Goal: Task Accomplishment & Management: Manage account settings

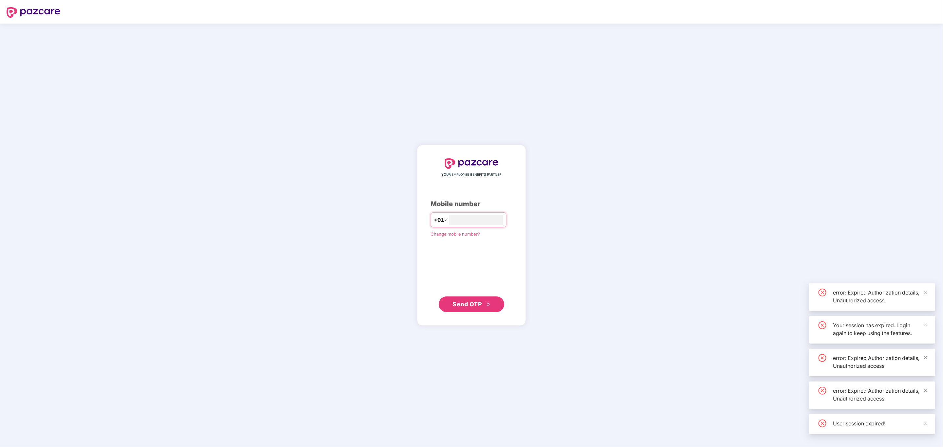
type input "*"
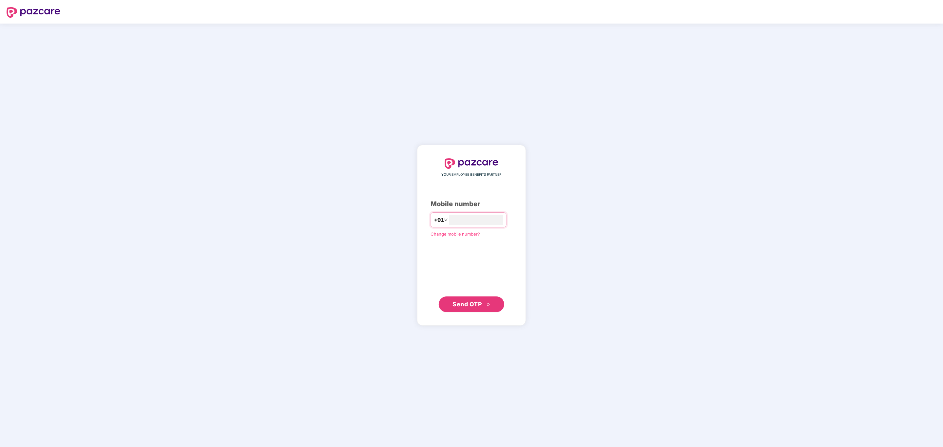
type input "**********"
click at [474, 300] on button "Send OTP" at bounding box center [472, 304] width 66 height 16
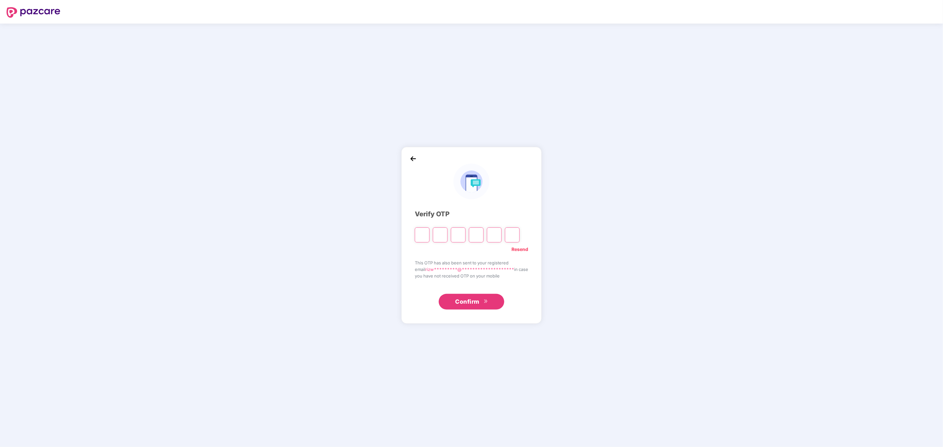
type input "*"
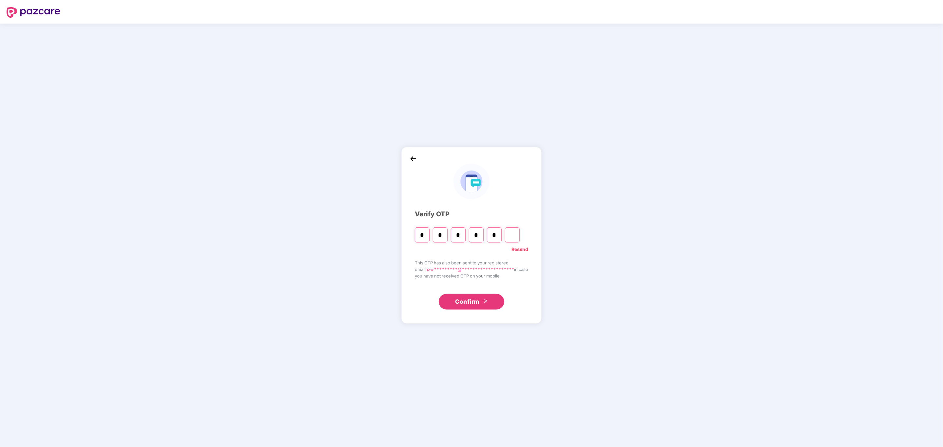
type input "*"
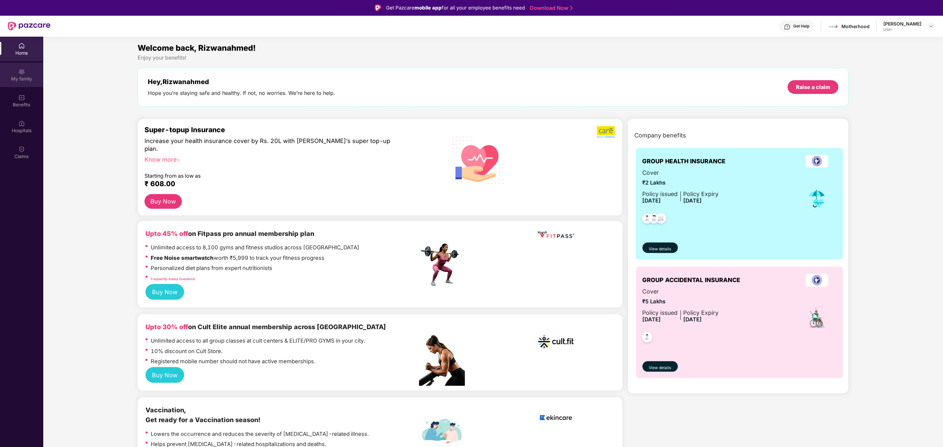
click at [23, 75] on div "My family" at bounding box center [21, 75] width 43 height 25
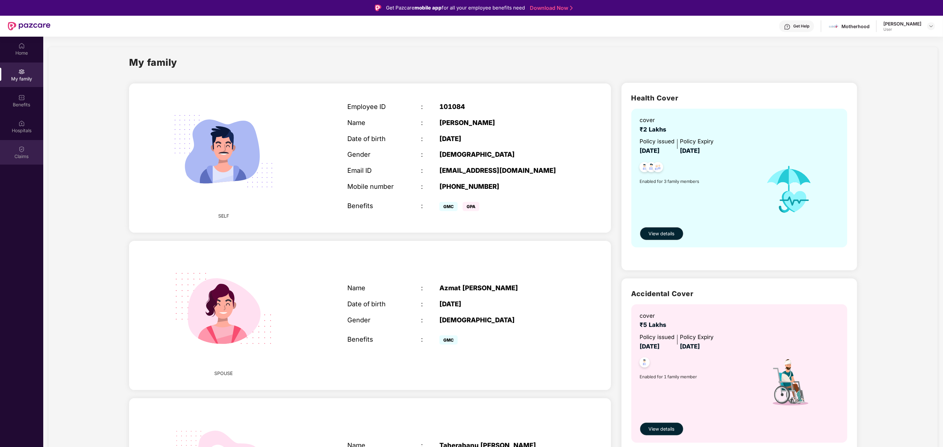
click at [23, 153] on div "Claims" at bounding box center [21, 156] width 43 height 7
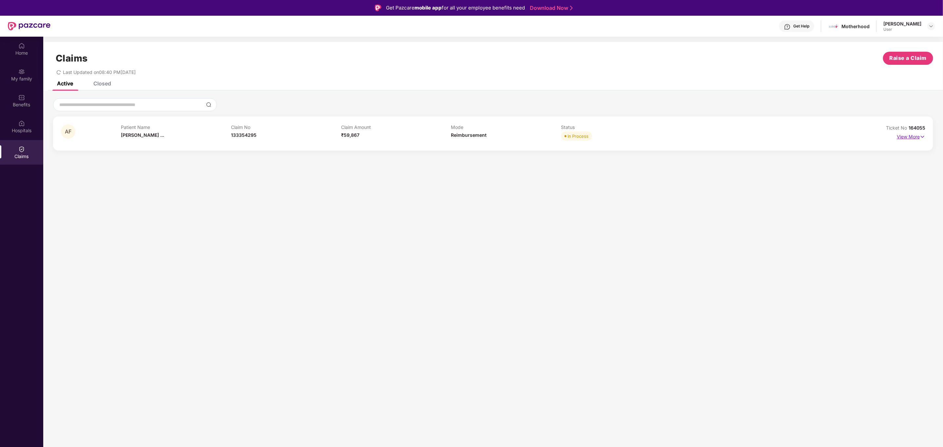
click at [912, 137] on p "View More" at bounding box center [911, 136] width 29 height 9
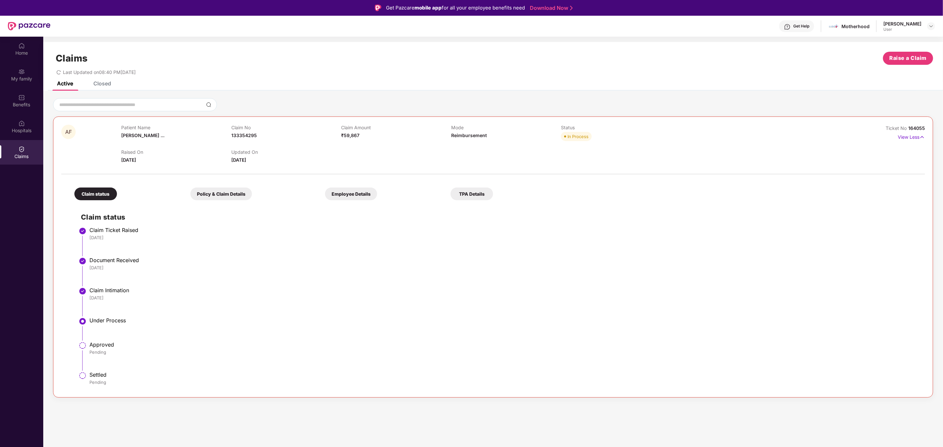
click at [104, 81] on div "Claims Raise a Claim Last Updated on 08:40 PM[DATE]" at bounding box center [493, 62] width 900 height 40
click at [21, 128] on div "Hospitals" at bounding box center [21, 130] width 43 height 7
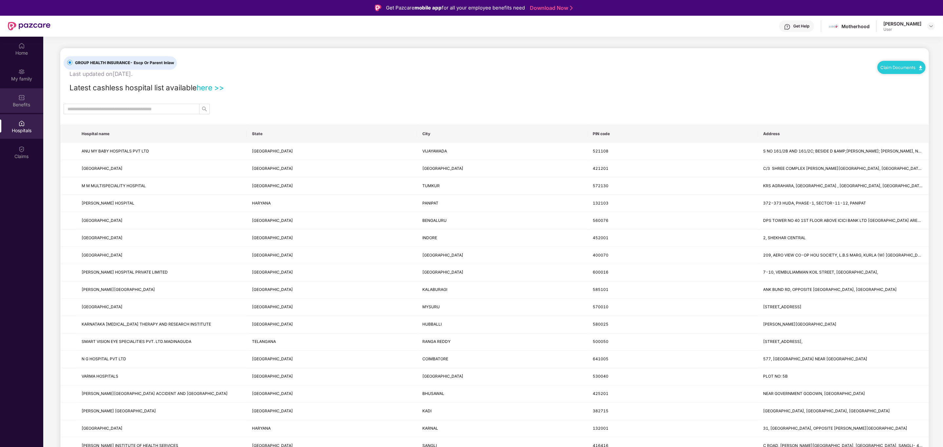
click at [21, 102] on div "Benefits" at bounding box center [21, 105] width 43 height 7
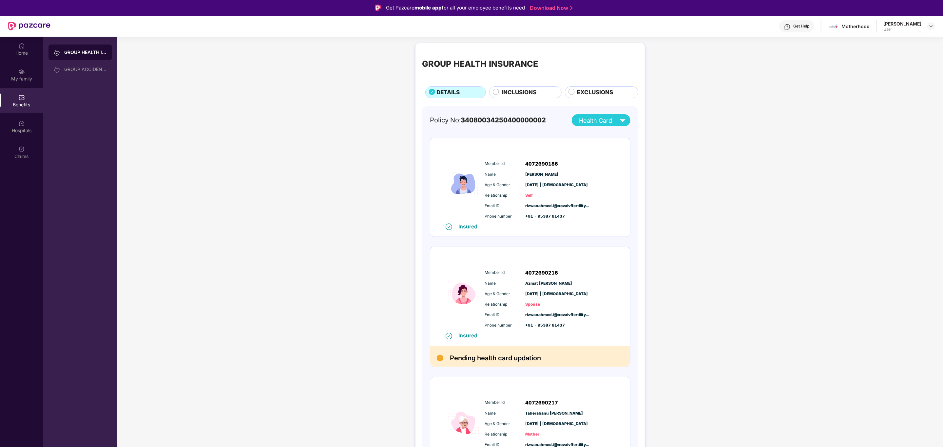
click at [500, 92] on div "INCLUSIONS" at bounding box center [528, 93] width 60 height 10
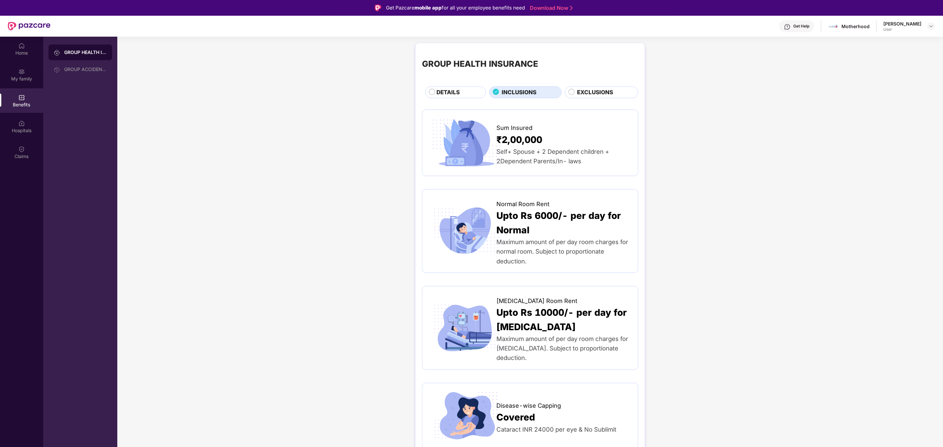
click at [431, 93] on circle at bounding box center [432, 92] width 6 height 6
